Goal: Check status: Check status

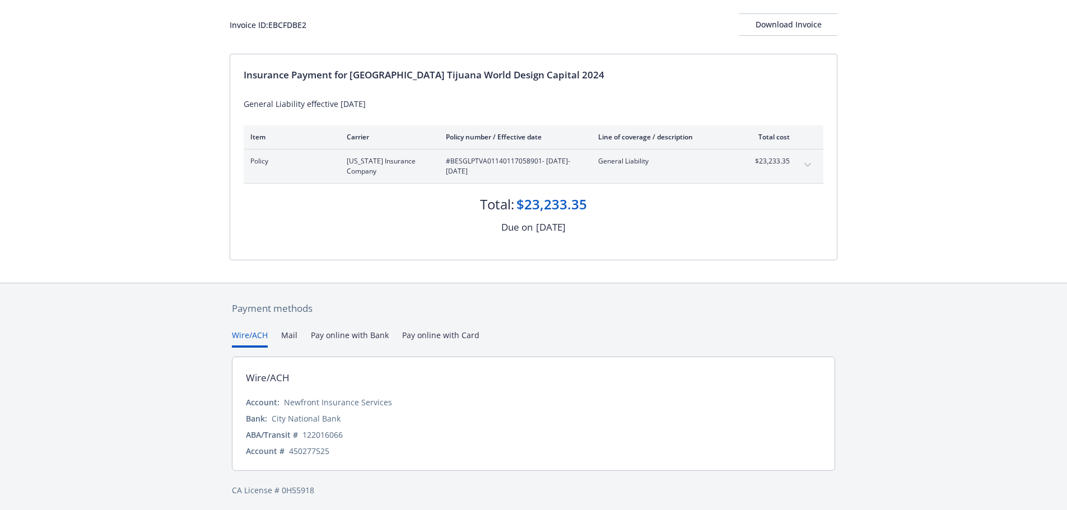
scroll to position [67, 0]
